Goal: Task Accomplishment & Management: Use online tool/utility

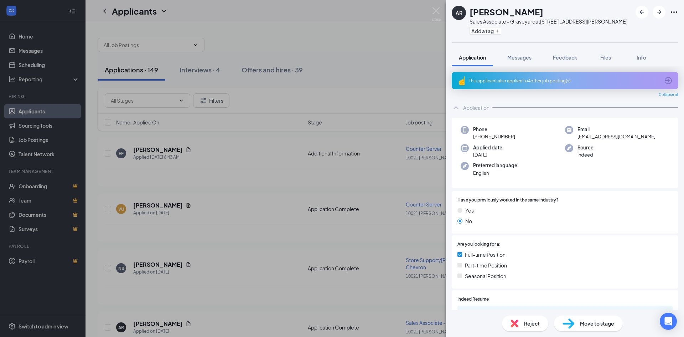
click at [268, 234] on div "AR [PERSON_NAME] Sales Associate - Graveyard at [STREET_ADDRESS][PERSON_NAME] A…" at bounding box center [342, 168] width 684 height 337
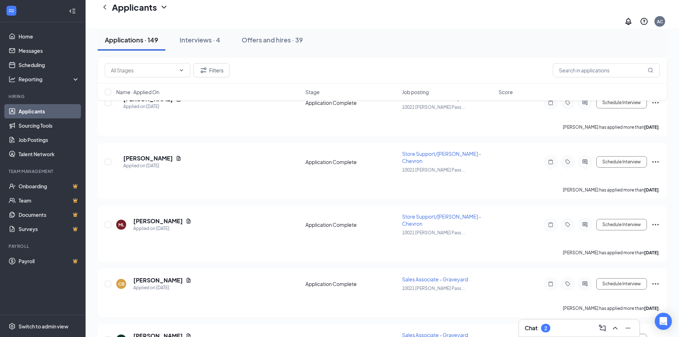
scroll to position [1872, 0]
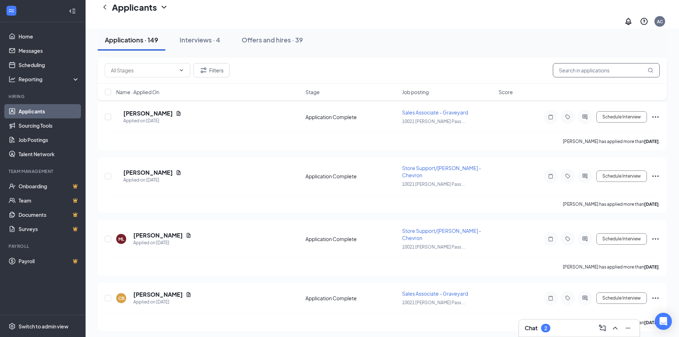
click at [572, 74] on input "text" at bounding box center [606, 70] width 107 height 14
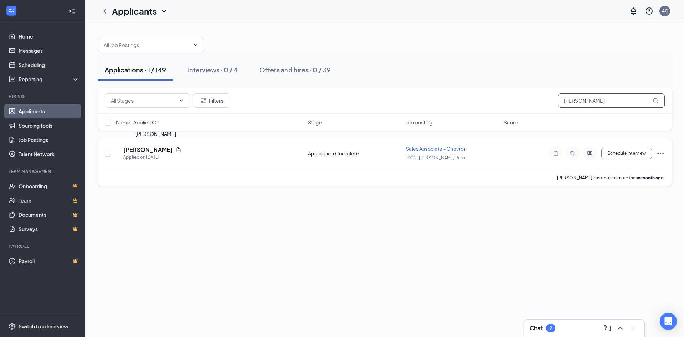
type input "[PERSON_NAME]"
click at [148, 151] on h5 "[PERSON_NAME]" at bounding box center [148, 150] width 50 height 8
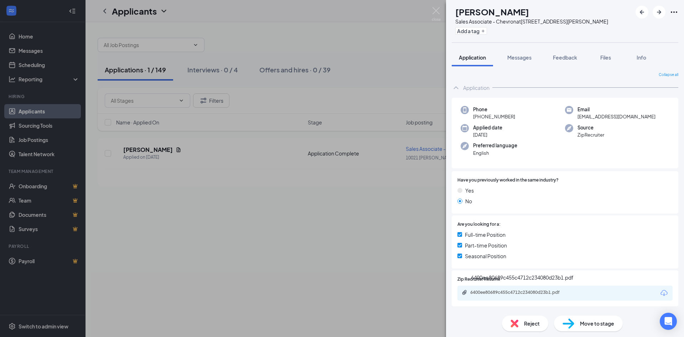
click at [506, 295] on div "6400ee80689c455c4712c234080d23b1.pdf" at bounding box center [520, 292] width 100 height 6
